Goal: Information Seeking & Learning: Learn about a topic

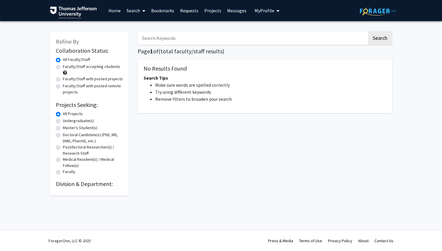
click at [63, 68] on label "Faculty/Staff accepting students" at bounding box center [91, 66] width 57 height 6
click at [63, 67] on input "Faculty/Staff accepting students" at bounding box center [65, 65] width 4 height 4
radio input "true"
click at [63, 86] on label "Faculty/Staff with posted remote projects" at bounding box center [93, 89] width 60 height 12
click at [63, 86] on input "Faculty/Staff with posted remote projects" at bounding box center [65, 85] width 4 height 4
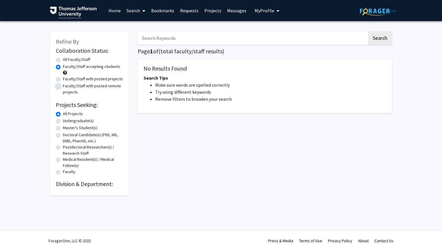
radio input "true"
click at [62, 87] on div "Faculty/Staff with posted remote projects" at bounding box center [89, 89] width 67 height 12
click at [381, 37] on button "Search" at bounding box center [380, 37] width 24 height 13
radio input "true"
click at [385, 41] on button "Search" at bounding box center [380, 37] width 24 height 13
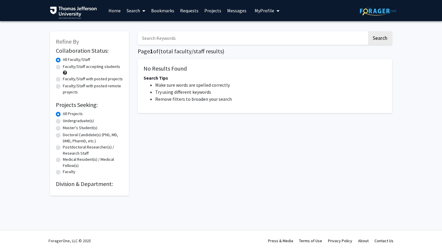
click at [137, 6] on link "Search" at bounding box center [136, 10] width 25 height 20
click at [140, 26] on span "Faculty/Staff" at bounding box center [145, 27] width 43 height 12
click at [115, 10] on link "Home" at bounding box center [115, 10] width 18 height 20
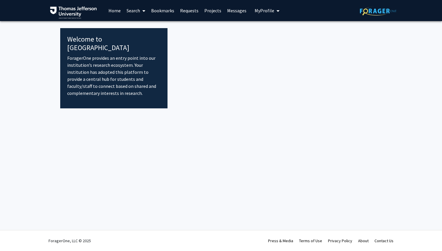
click at [268, 8] on span "My Profile" at bounding box center [265, 11] width 20 height 6
click at [209, 11] on link "Projects" at bounding box center [213, 10] width 23 height 20
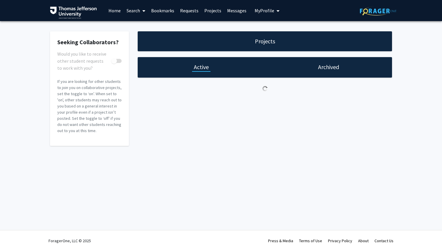
click at [181, 10] on link "Requests" at bounding box center [189, 10] width 24 height 20
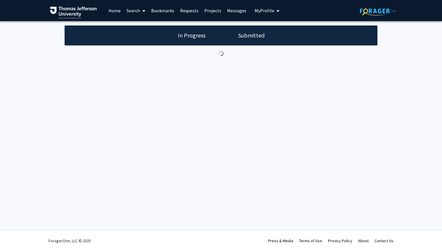
click at [162, 11] on link "Bookmarks" at bounding box center [162, 10] width 29 height 20
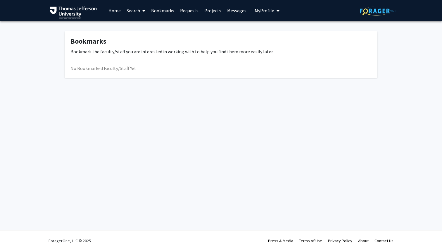
click at [142, 13] on span at bounding box center [142, 11] width 5 height 20
click at [138, 40] on span "Students" at bounding box center [142, 39] width 36 height 12
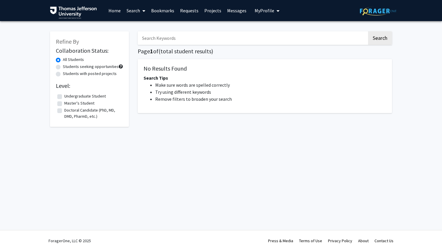
click at [135, 3] on link "Search" at bounding box center [136, 10] width 25 height 20
click at [135, 26] on span "Faculty/Staff" at bounding box center [145, 27] width 43 height 12
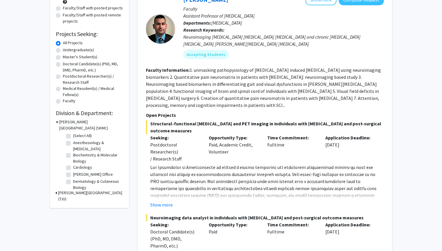
scroll to position [72, 0]
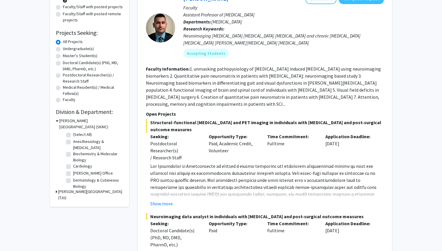
click at [63, 191] on h3 "[PERSON_NAME][GEOGRAPHIC_DATA] (TJU)" at bounding box center [90, 194] width 65 height 12
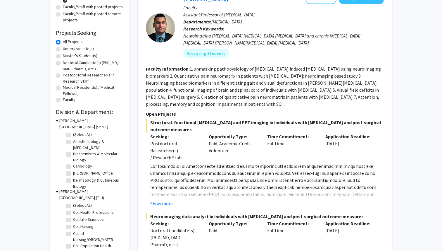
click at [63, 191] on h3 "[PERSON_NAME][GEOGRAPHIC_DATA] (TJU)" at bounding box center [91, 194] width 64 height 12
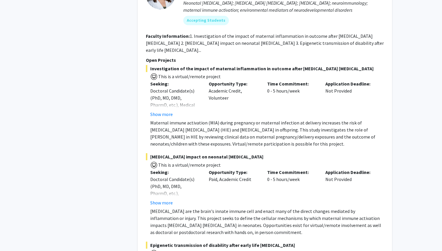
scroll to position [3792, 0]
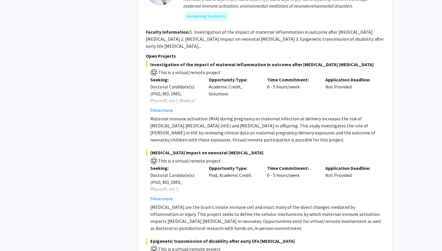
drag, startPoint x: 254, startPoint y: 174, endPoint x: 212, endPoint y: 175, distance: 42.7
click at [212, 175] on div "Opportunity Type: Paid, Academic Credit" at bounding box center [234, 182] width 59 height 37
drag, startPoint x: 208, startPoint y: 177, endPoint x: 244, endPoint y: 177, distance: 35.7
click at [244, 177] on div "Opportunity Type: Paid, Academic Credit" at bounding box center [234, 182] width 59 height 37
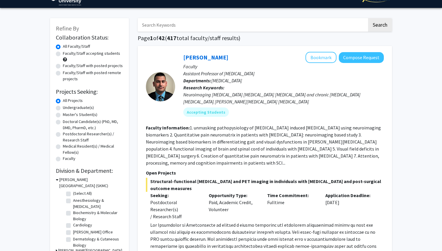
scroll to position [23, 0]
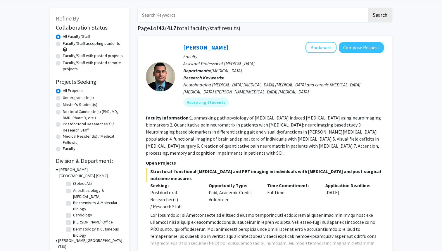
click at [55, 65] on div "Refine By Collaboration Status: Collaboration Status All Faculty/Staff Collabor…" at bounding box center [89, 131] width 79 height 247
click at [63, 64] on label "Faculty/Staff with posted remote projects" at bounding box center [93, 66] width 60 height 12
click at [63, 63] on input "Faculty/Staff with posted remote projects" at bounding box center [65, 62] width 4 height 4
radio input "true"
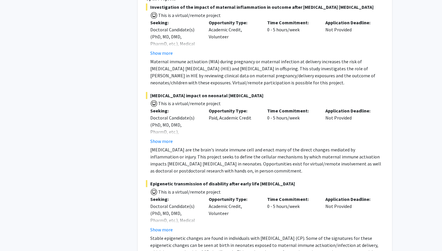
scroll to position [3949, 0]
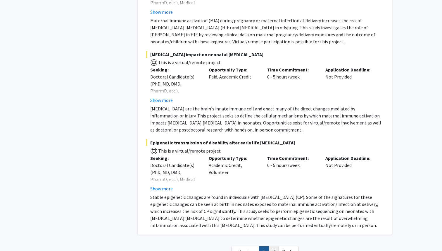
click at [272, 246] on link "2" at bounding box center [274, 251] width 10 height 10
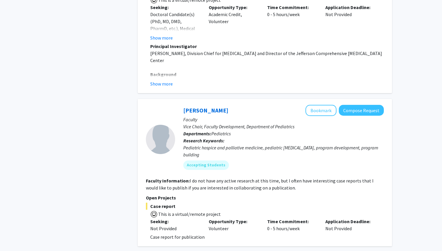
scroll to position [635, 0]
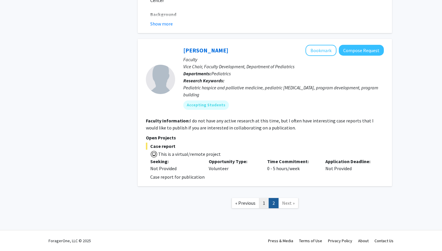
click at [263, 202] on link "1" at bounding box center [264, 203] width 10 height 10
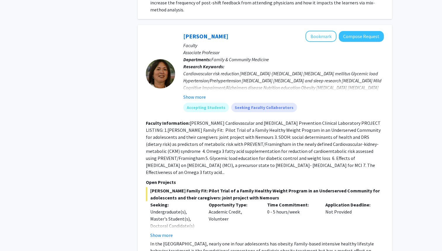
scroll to position [3880, 0]
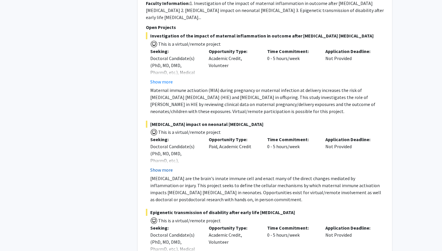
click at [165, 166] on button "Show more" at bounding box center [161, 169] width 23 height 7
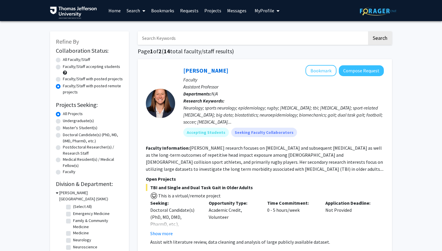
scroll to position [12, 0]
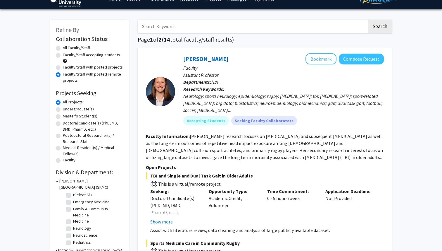
click at [154, 31] on input "Search Keywords" at bounding box center [253, 26] width 230 height 13
type input "paid"
click at [375, 33] on button "Search" at bounding box center [380, 26] width 24 height 13
radio input "true"
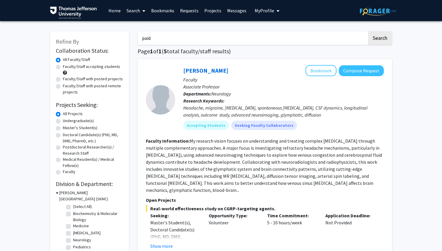
click at [63, 137] on label "Doctoral Candidate(s) (PhD, MD, DMD, PharmD, etc.)" at bounding box center [93, 138] width 60 height 12
click at [63, 135] on input "Doctoral Candidate(s) (PhD, MD, DMD, PharmD, etc.)" at bounding box center [65, 134] width 4 height 4
radio input "true"
click at [222, 36] on input "paid" at bounding box center [253, 37] width 230 height 13
click at [378, 39] on button "Search" at bounding box center [380, 37] width 24 height 13
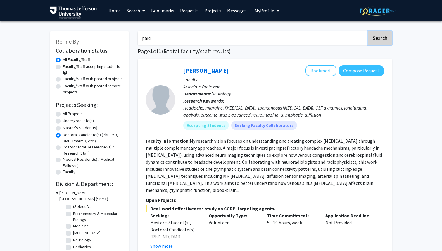
radio input "true"
drag, startPoint x: 177, startPoint y: 39, endPoint x: 174, endPoint y: 39, distance: 3.2
click at [174, 39] on input "paid" at bounding box center [253, 37] width 230 height 13
drag, startPoint x: 171, startPoint y: 46, endPoint x: 145, endPoint y: 31, distance: 30.0
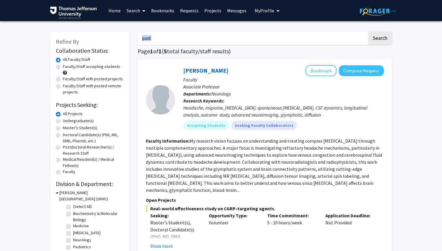
click at [157, 37] on input "paid" at bounding box center [253, 37] width 230 height 13
type input "summer"
click at [383, 37] on button "Search" at bounding box center [380, 37] width 24 height 13
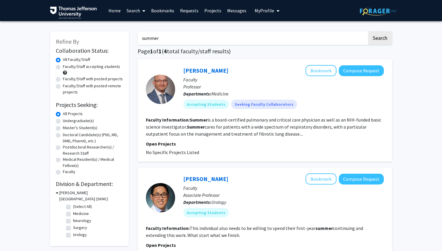
click at [164, 36] on input "summer" at bounding box center [253, 37] width 230 height 13
click at [164, 37] on input "Search Keywords" at bounding box center [253, 37] width 230 height 13
click at [152, 149] on fg-project-list "No Specific Projects Listed" at bounding box center [265, 152] width 238 height 7
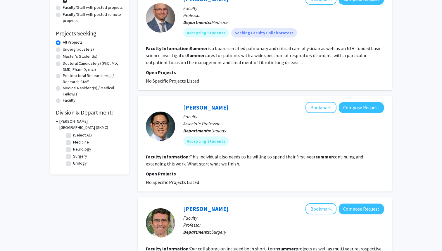
scroll to position [101, 0]
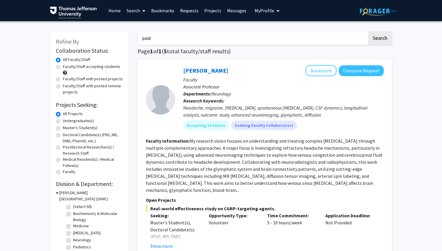
type input "summer"
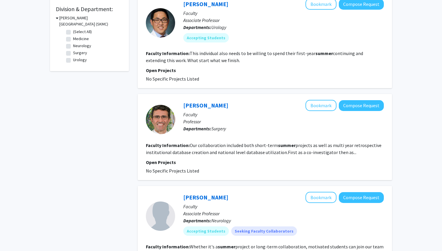
scroll to position [178, 0]
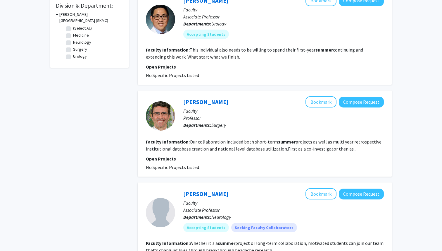
click at [167, 147] on fg-read-more "Our collaboration included both short-term summer projects as well as multi yea…" at bounding box center [264, 145] width 236 height 13
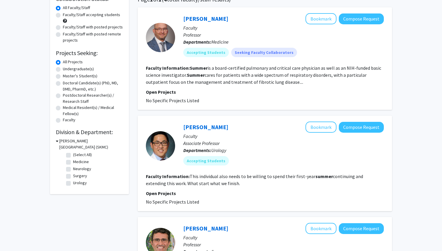
scroll to position [0, 0]
